Goal: Answer question/provide support: Share knowledge or assist other users

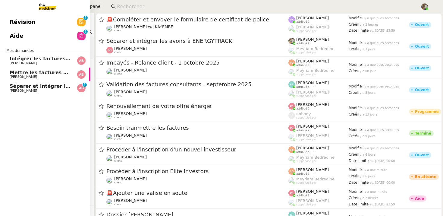
click at [18, 34] on span "Aide" at bounding box center [17, 35] width 14 height 9
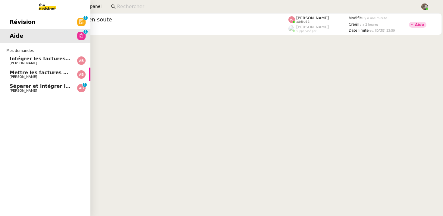
click at [10, 92] on span "[PERSON_NAME]" at bounding box center [23, 91] width 27 height 4
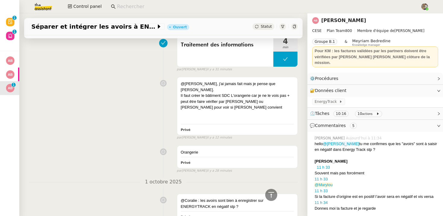
scroll to position [741, 0]
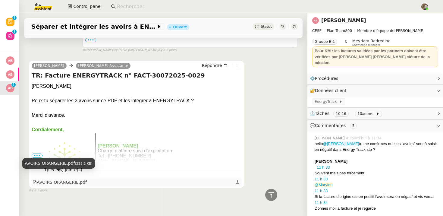
click at [64, 179] on div "AVOIRS ORANGERIE.pdf" at bounding box center [60, 182] width 54 height 7
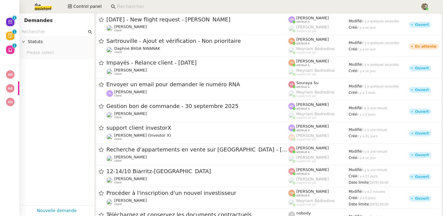
click at [150, 5] on input at bounding box center [265, 7] width 297 height 8
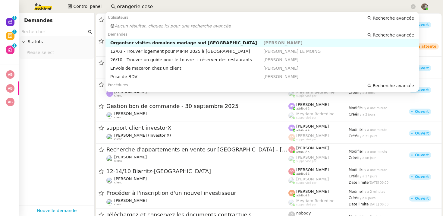
type input "orangerie cese"
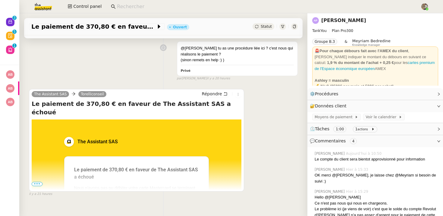
scroll to position [324, 0]
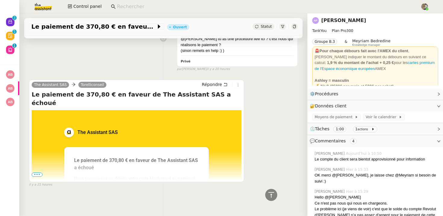
click at [37, 172] on span "•••" at bounding box center [37, 174] width 11 height 4
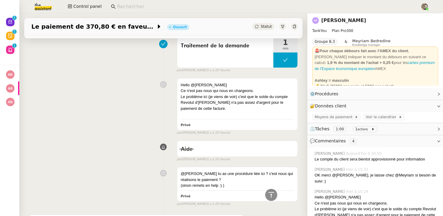
scroll to position [183, 0]
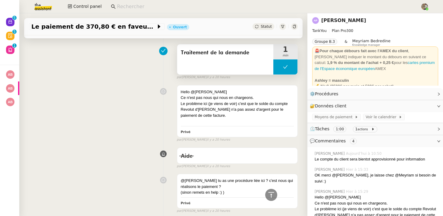
click at [235, 68] on div "Traitement de la demande" at bounding box center [225, 59] width 96 height 30
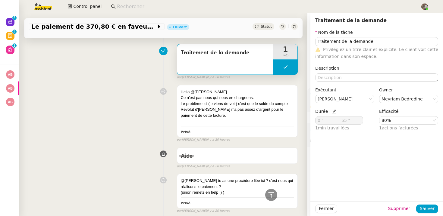
click at [166, 132] on div "Hello @fred Ce n'est pas nous qui nous en chargeons. Le problème ici (je viens …" at bounding box center [163, 112] width 269 height 60
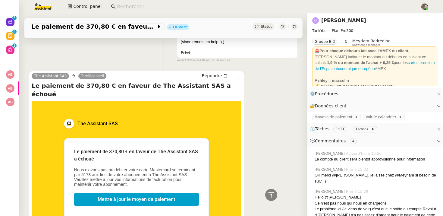
scroll to position [332, 0]
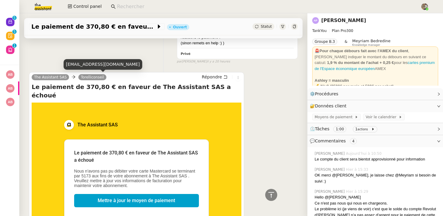
click at [96, 63] on div "torelliconseil@gmail.com" at bounding box center [103, 64] width 79 height 11
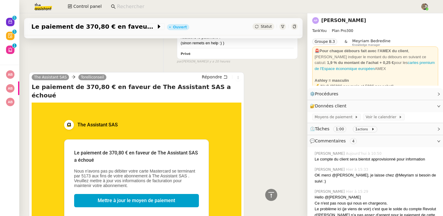
copy div "torelliconseil@gmail.com"
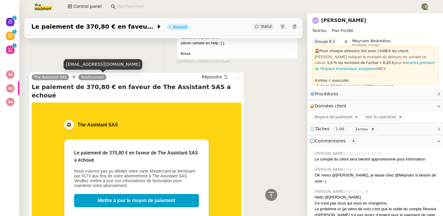
click at [95, 76] on link "Torelliconseil" at bounding box center [92, 76] width 28 height 5
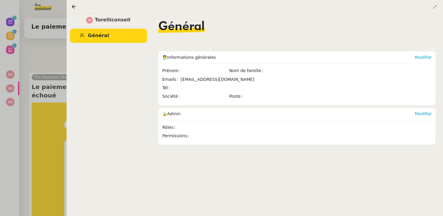
click at [38, 52] on div at bounding box center [221, 108] width 443 height 216
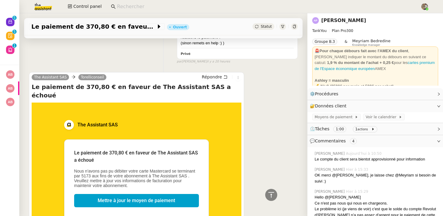
click at [371, 19] on div "Ashley Poniatowski" at bounding box center [375, 21] width 126 height 10
click at [349, 20] on link "Ashley Poniatowski" at bounding box center [343, 20] width 45 height 6
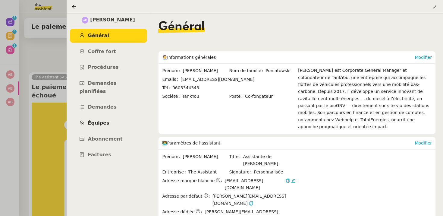
click at [102, 120] on link "Équipes" at bounding box center [108, 123] width 77 height 14
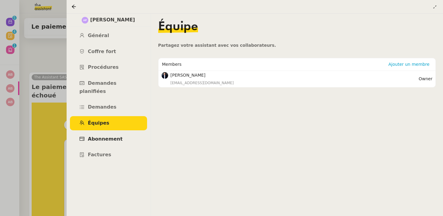
click at [103, 136] on span "Abonnement" at bounding box center [105, 139] width 35 height 6
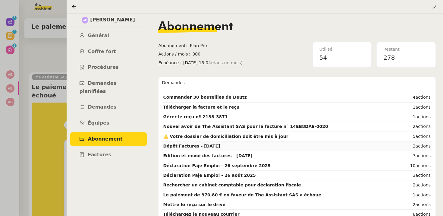
scroll to position [17, 0]
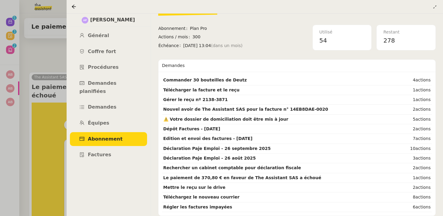
click at [40, 55] on div at bounding box center [221, 108] width 443 height 216
